Goal: Register for event/course

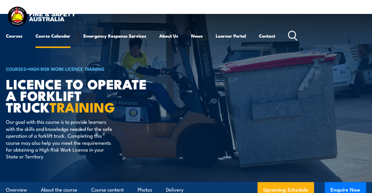
click at [62, 36] on link "Course Calendar" at bounding box center [53, 36] width 35 height 14
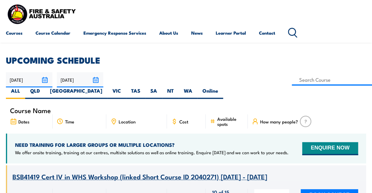
scroll to position [59, 0]
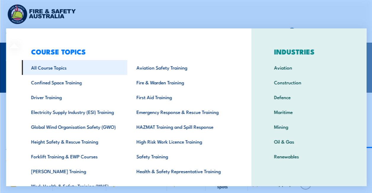
click at [54, 69] on link "All Course Topics" at bounding box center [74, 67] width 105 height 15
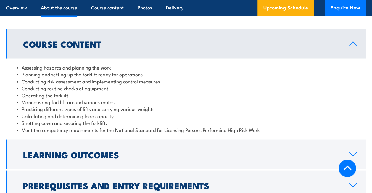
scroll to position [533, 0]
